Goal: Information Seeking & Learning: Learn about a topic

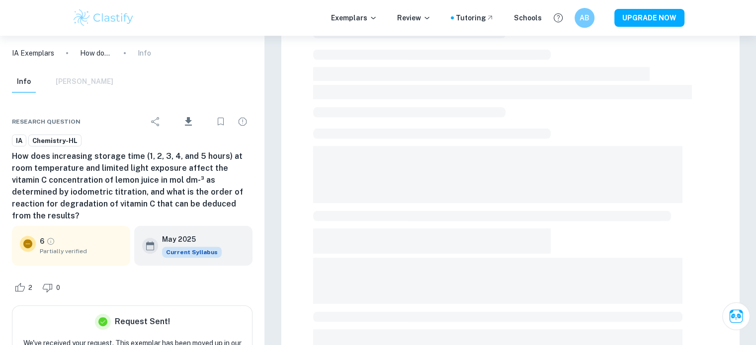
scroll to position [266, 0]
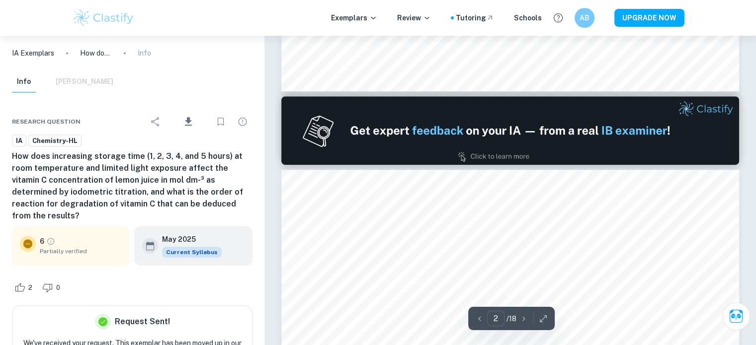
type input "1"
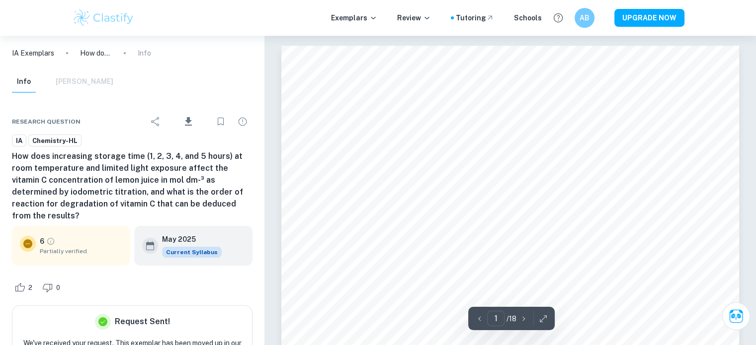
scroll to position [0, 0]
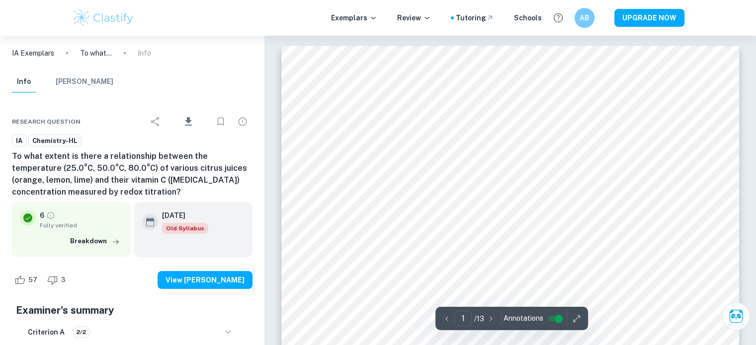
scroll to position [36, 0]
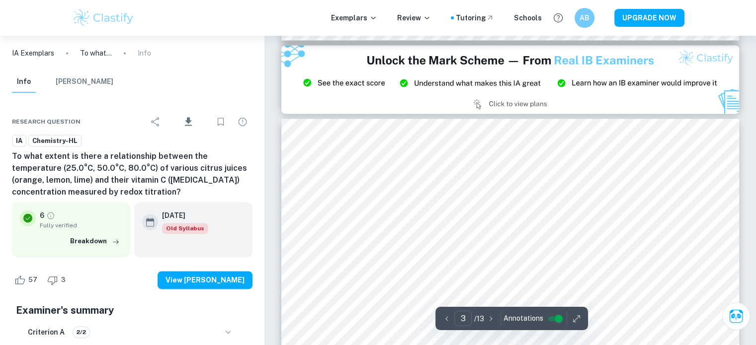
type input "2"
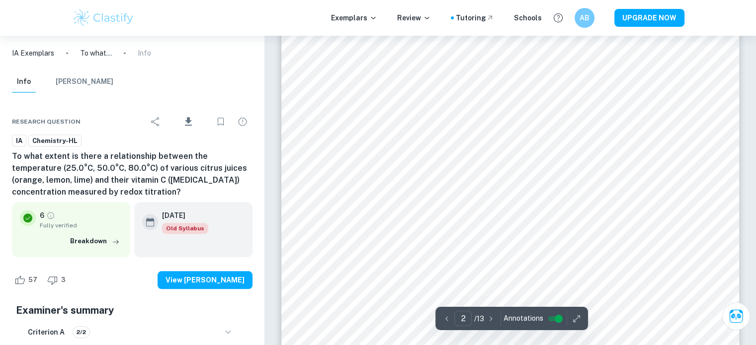
scroll to position [948, 0]
click at [88, 242] on button "Breakdown" at bounding box center [95, 241] width 55 height 15
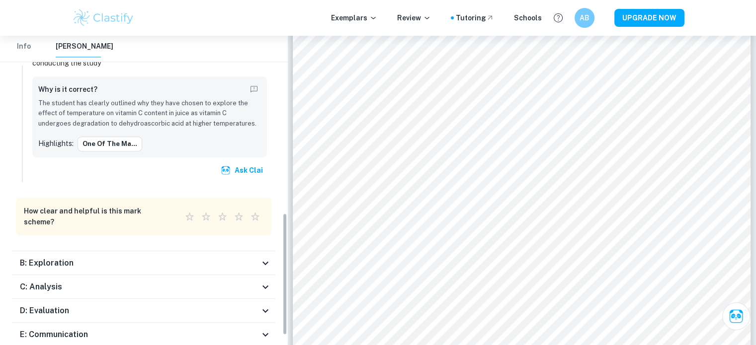
scroll to position [447, 0]
click at [168, 252] on div "B: Exploration" at bounding box center [143, 264] width 263 height 24
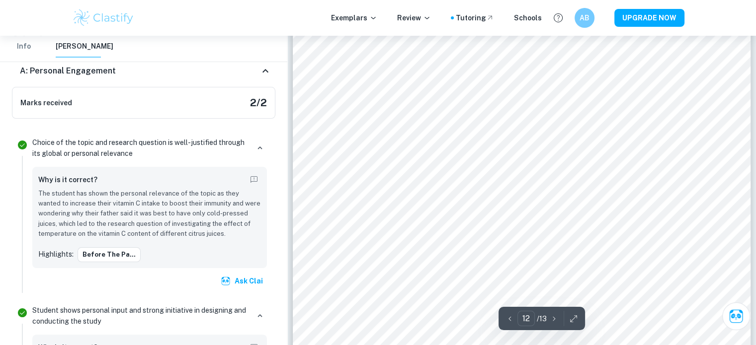
scroll to position [7627, 0]
type input "4"
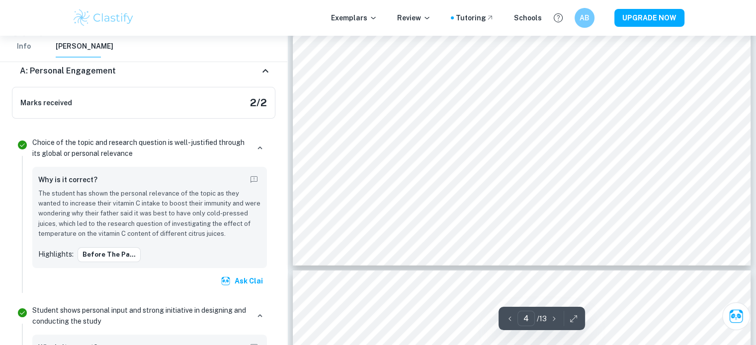
scroll to position [2533, 0]
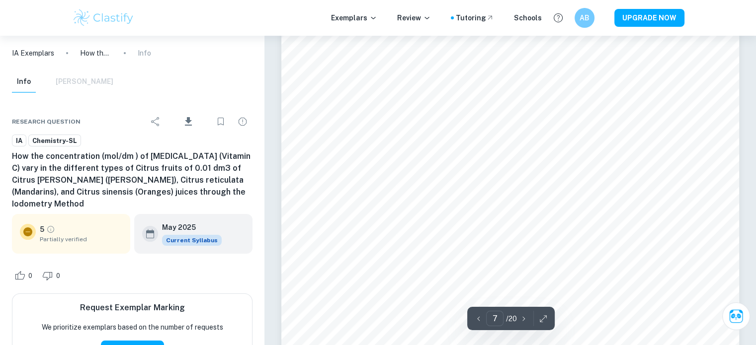
scroll to position [3798, 0]
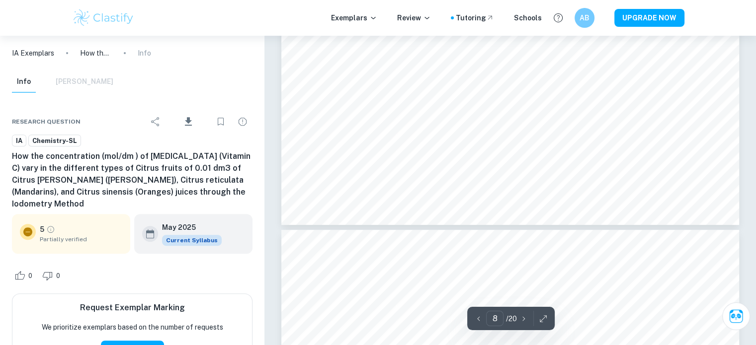
type input "7"
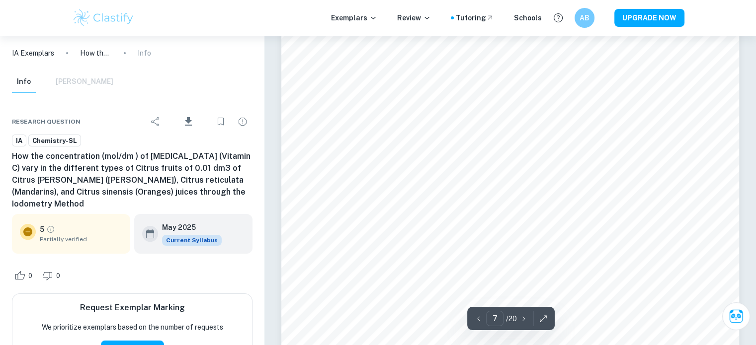
scroll to position [3886, 0]
